Goal: Download file/media

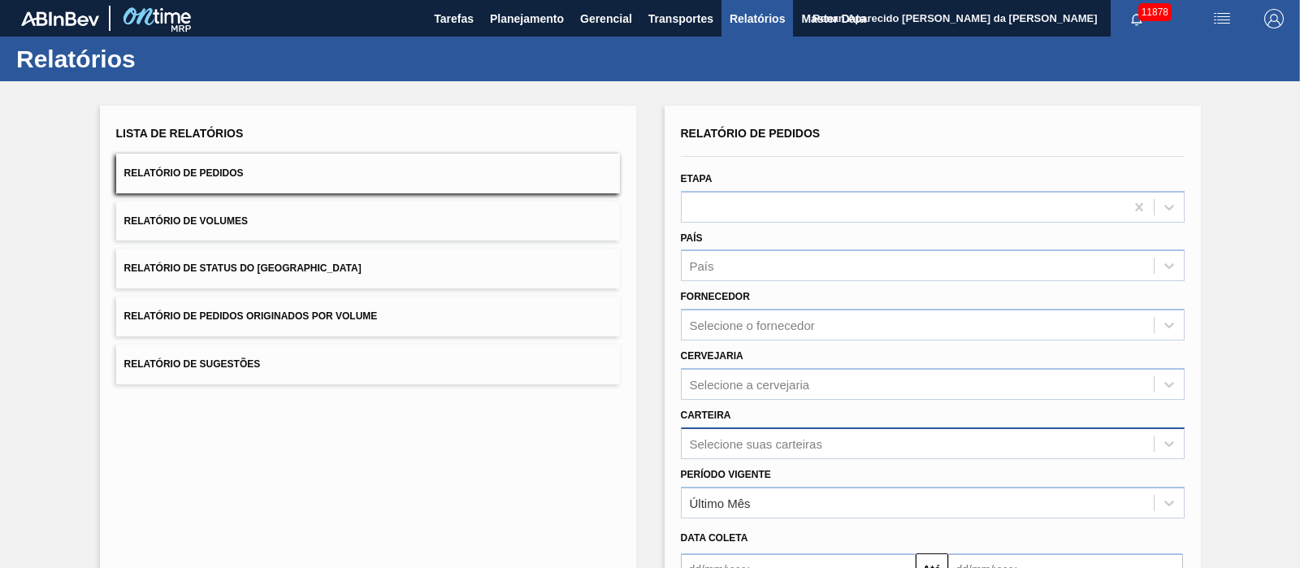
click at [752, 438] on div "Selecione suas carteiras" at bounding box center [933, 443] width 504 height 32
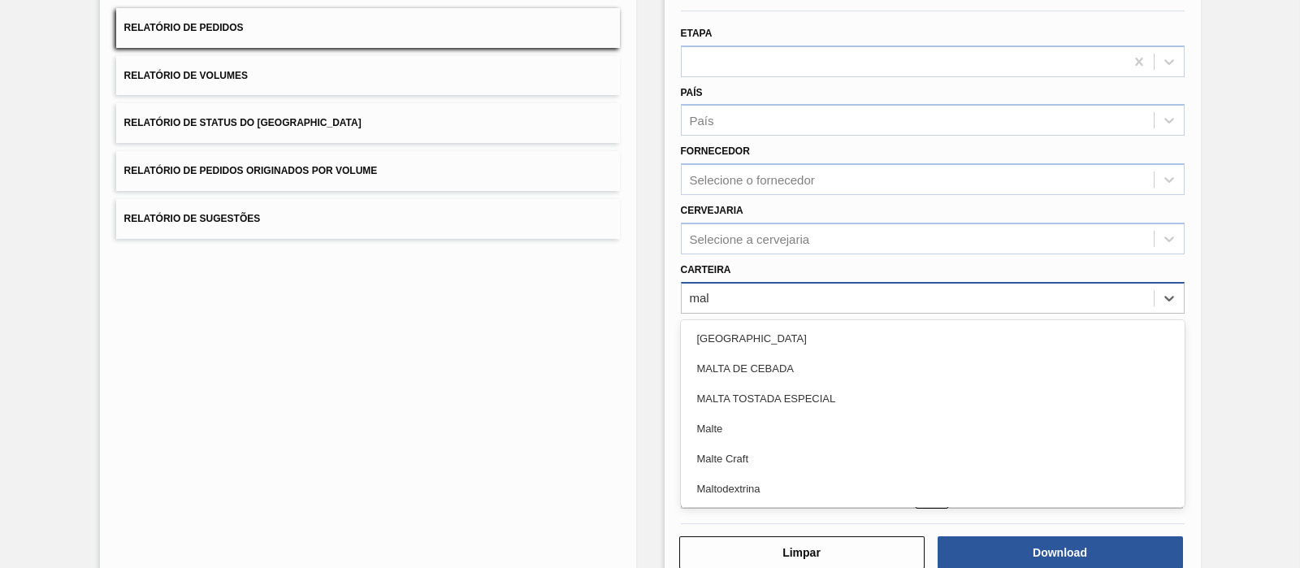
type input "malt"
click at [752, 437] on div "Malte" at bounding box center [933, 429] width 504 height 30
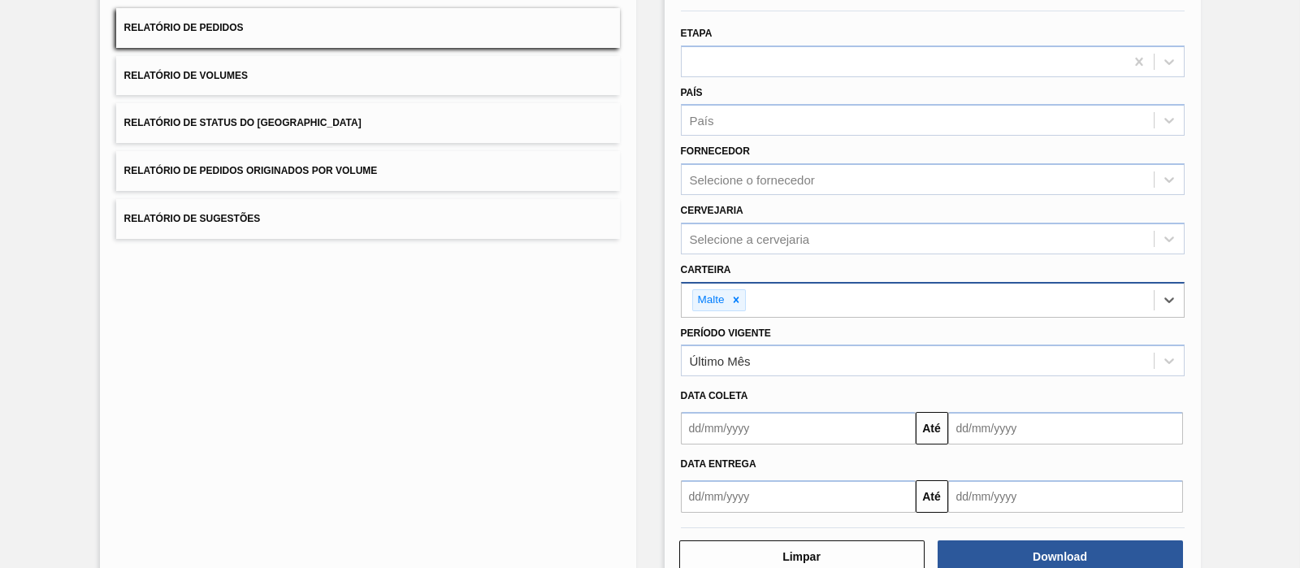
scroll to position [185, 0]
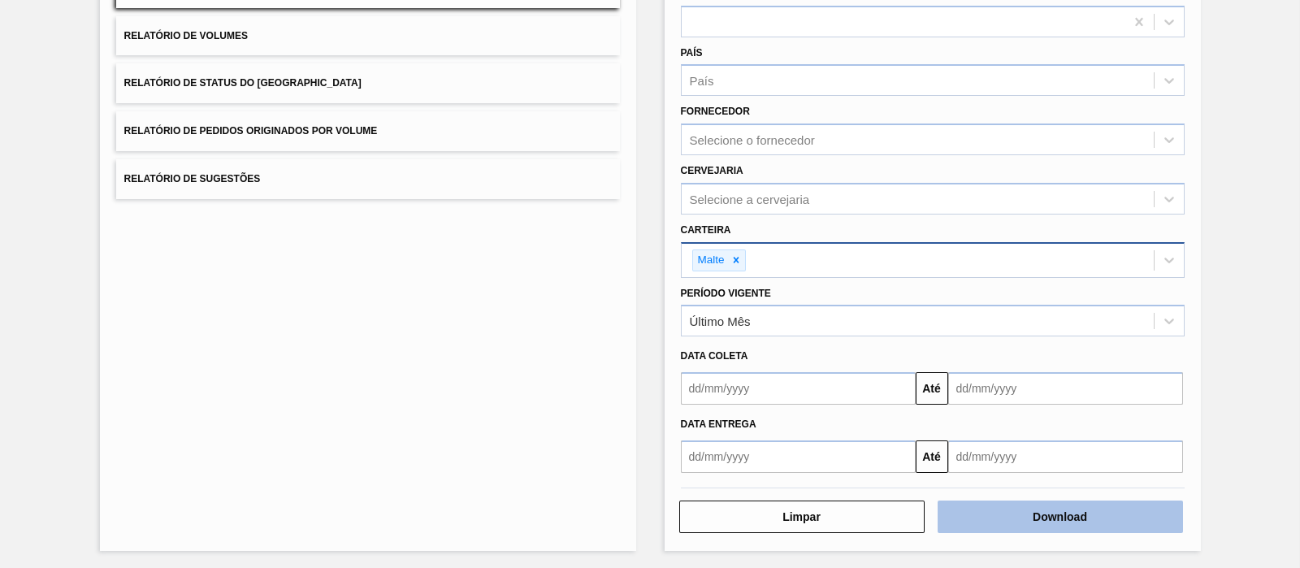
click at [1003, 512] on button "Download" at bounding box center [1060, 517] width 245 height 33
